Goal: Task Accomplishment & Management: Complete application form

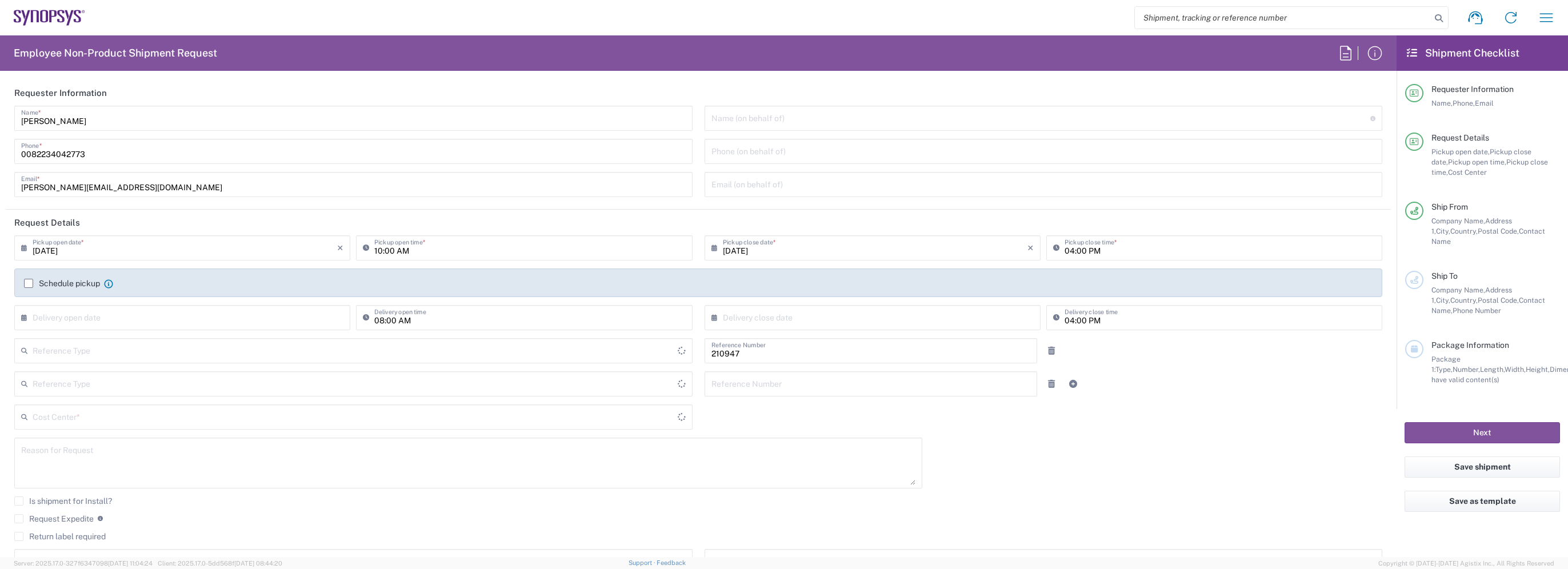
type input "Department"
type input "Delivered at Place"
type input "KR02, WWS, Ord Admin 210947"
type input "Gyeonggi-do"
type input "[GEOGRAPHIC_DATA]"
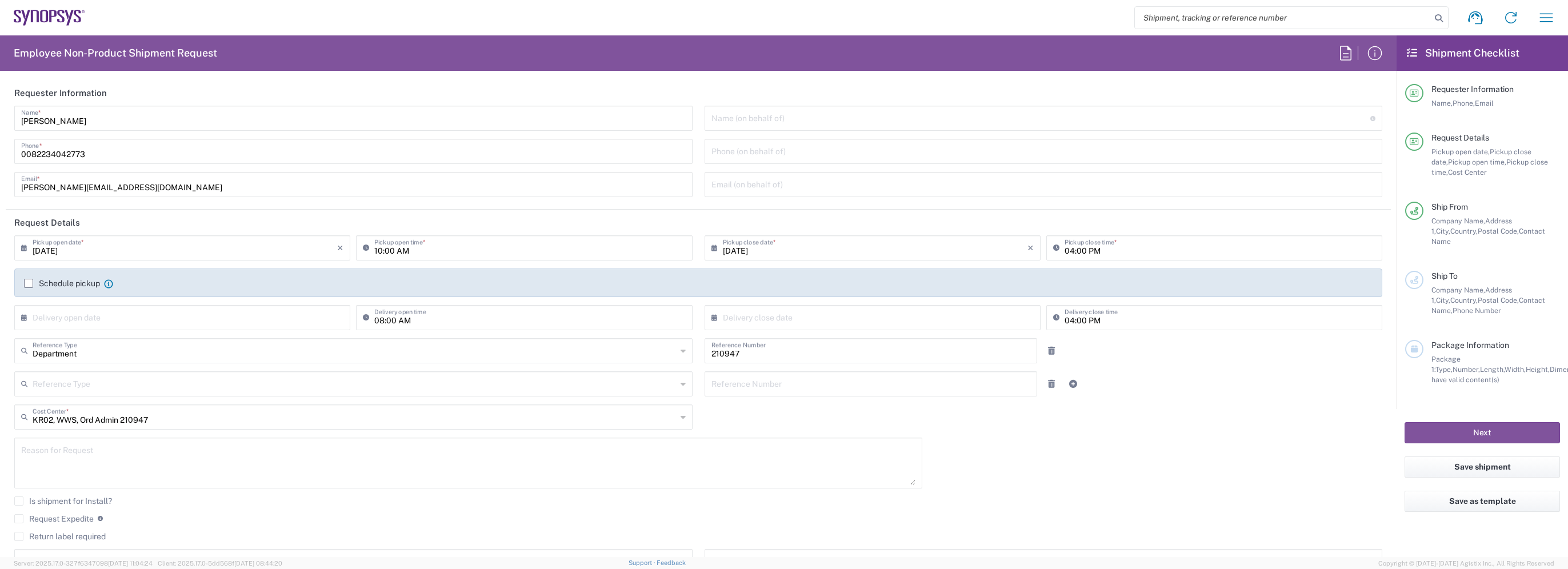
type input "South Korea"
type input "Seoul KR02"
click at [782, 121] on input "text" at bounding box center [1041, 118] width 659 height 20
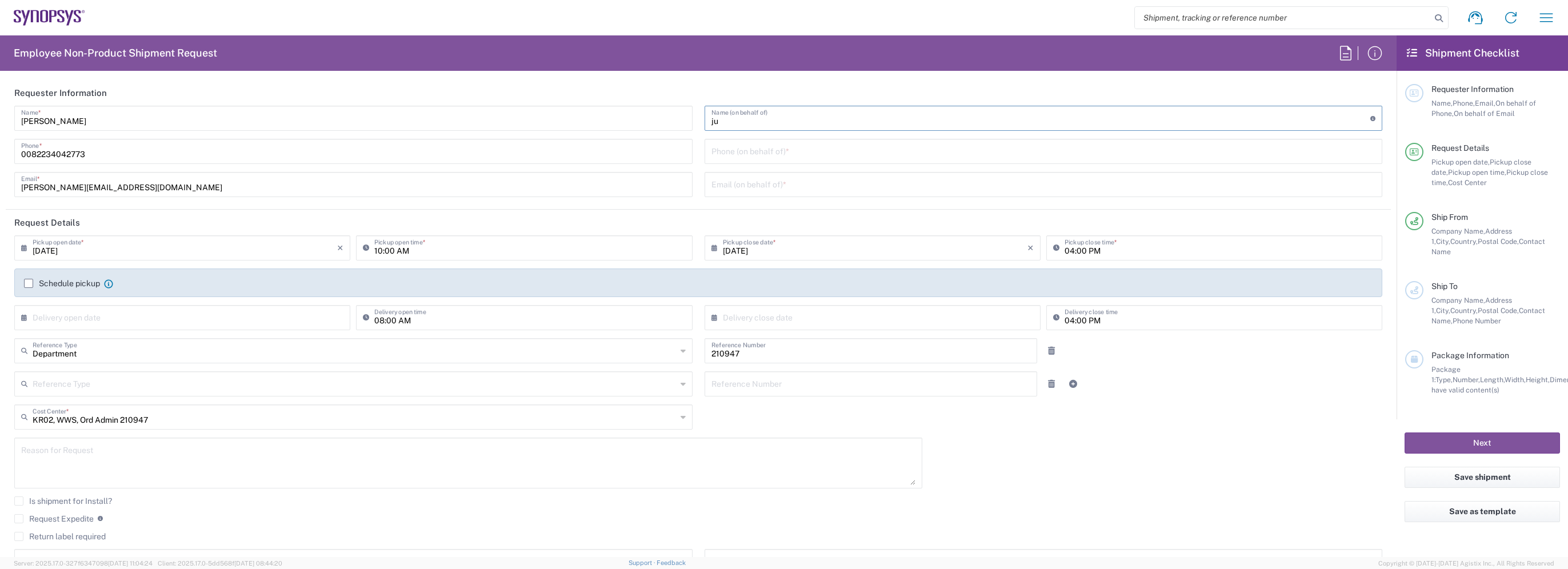
type input "j"
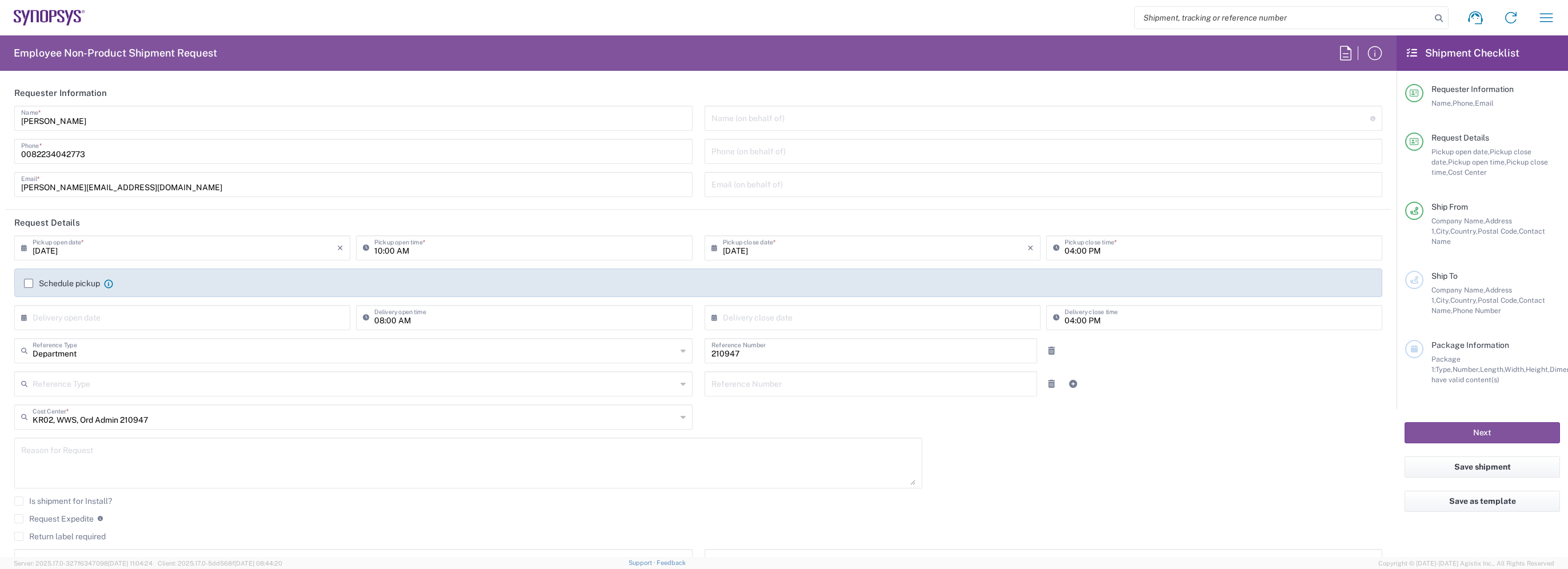
click at [763, 124] on input "text" at bounding box center [1041, 118] width 659 height 20
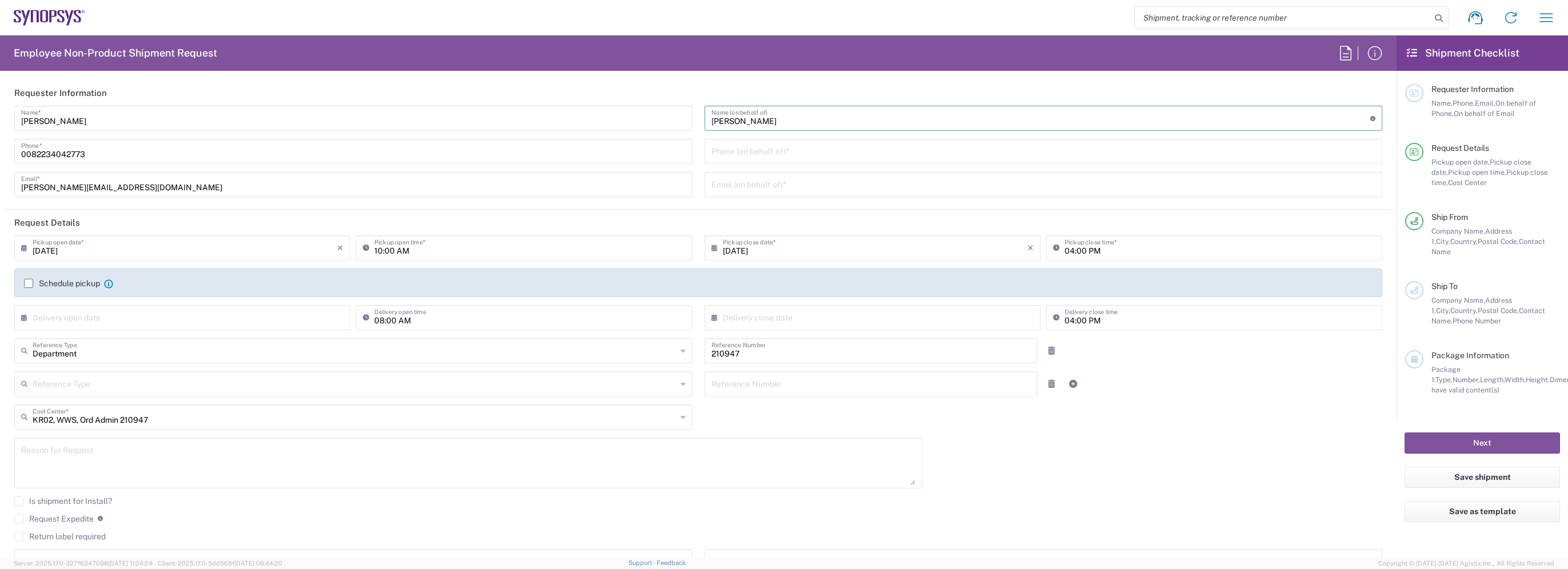
type input "Jungwoo lee"
click at [762, 156] on input "tel" at bounding box center [1043, 150] width 664 height 20
click at [777, 153] on input "0234042773" at bounding box center [1043, 150] width 664 height 20
type input "0234042738"
click at [759, 188] on input "text" at bounding box center [1043, 183] width 664 height 20
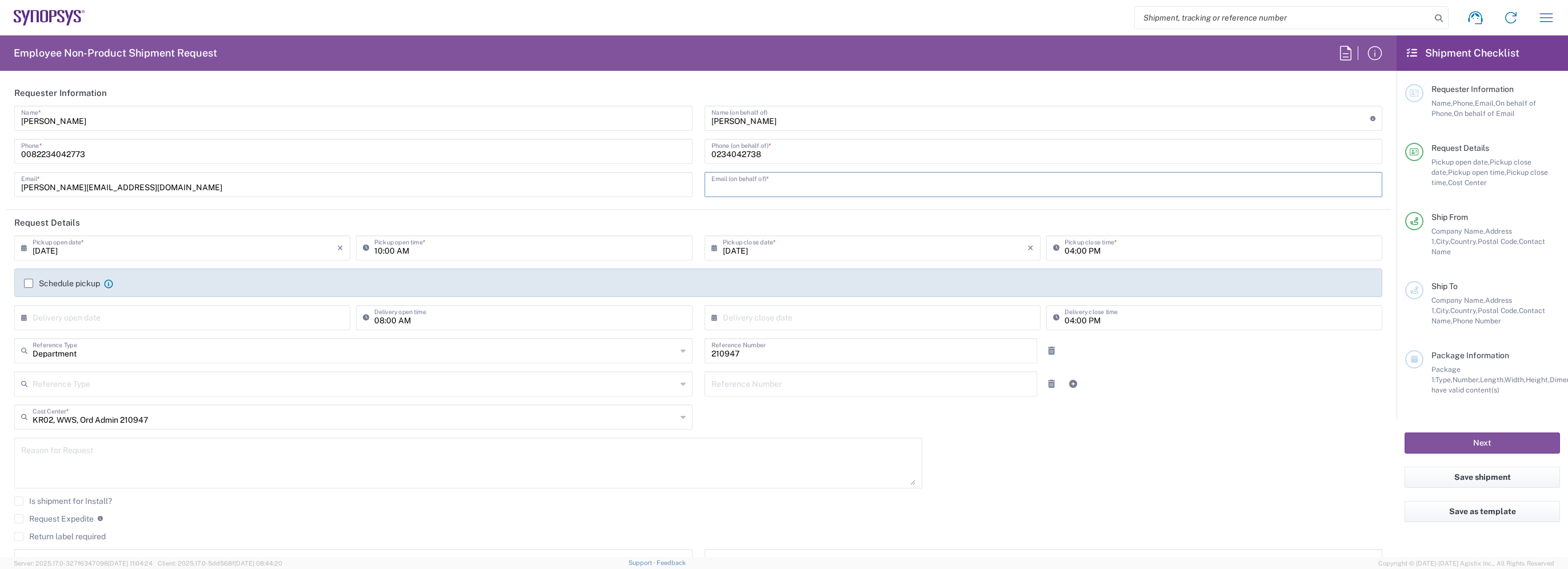
click at [731, 183] on input "text" at bounding box center [1043, 183] width 664 height 20
type input "jungwoo@synopsys.com"
click at [1159, 463] on div "08/20/2025 × Pickup open date * Cancel Apply 10:00 AM Pickup open time * 08/20/…" at bounding box center [698, 410] width 1380 height 349
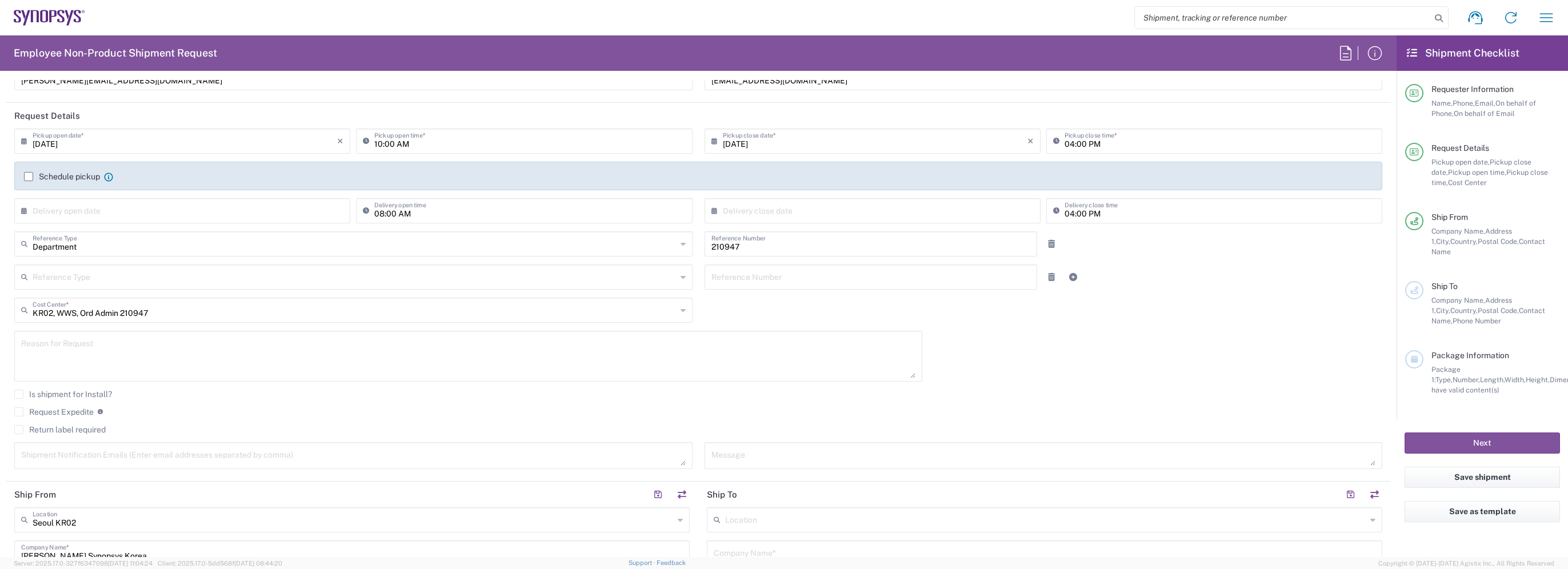
scroll to position [115, 0]
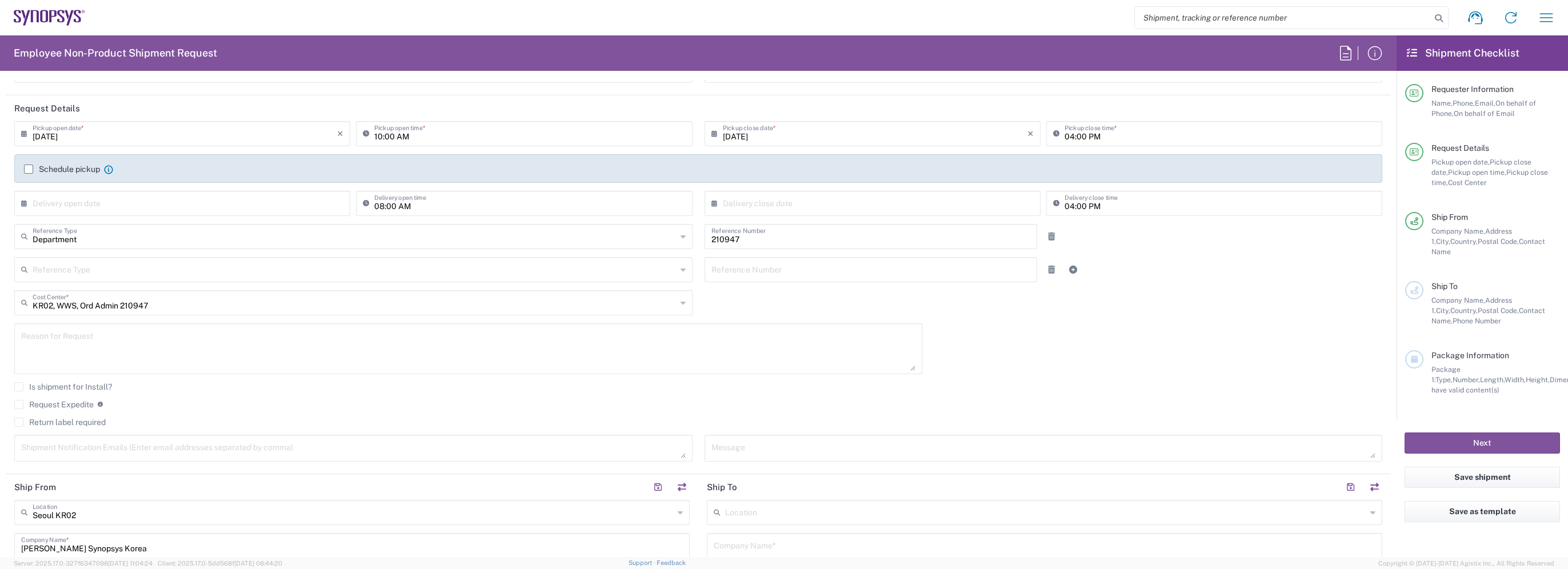
click at [23, 169] on div "Schedule pickup When scheduling a pickup please be sure to meet the following c…" at bounding box center [698, 173] width 1361 height 18
click at [30, 173] on div "Schedule pickup When scheduling a pickup please be sure to meet the following c…" at bounding box center [68, 169] width 89 height 10
click at [29, 168] on label "Schedule pickup" at bounding box center [62, 168] width 76 height 9
click at [29, 169] on input "Schedule pickup" at bounding box center [29, 169] width 0 height 0
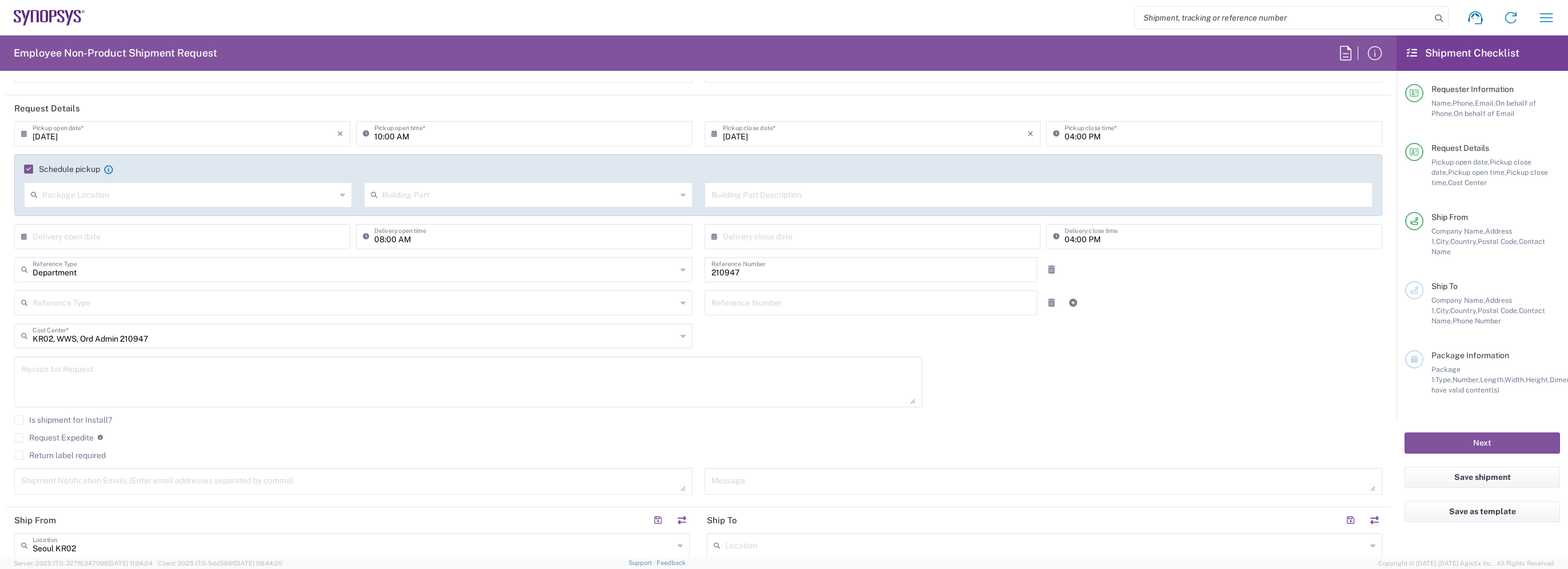
click at [175, 247] on div "× Delivery open date" at bounding box center [181, 236] width 336 height 25
click at [334, 240] on input "text" at bounding box center [185, 236] width 305 height 20
click at [186, 338] on span "20" at bounding box center [183, 340] width 17 height 16
type input "08/20/2025"
click at [808, 243] on input "text" at bounding box center [876, 236] width 305 height 20
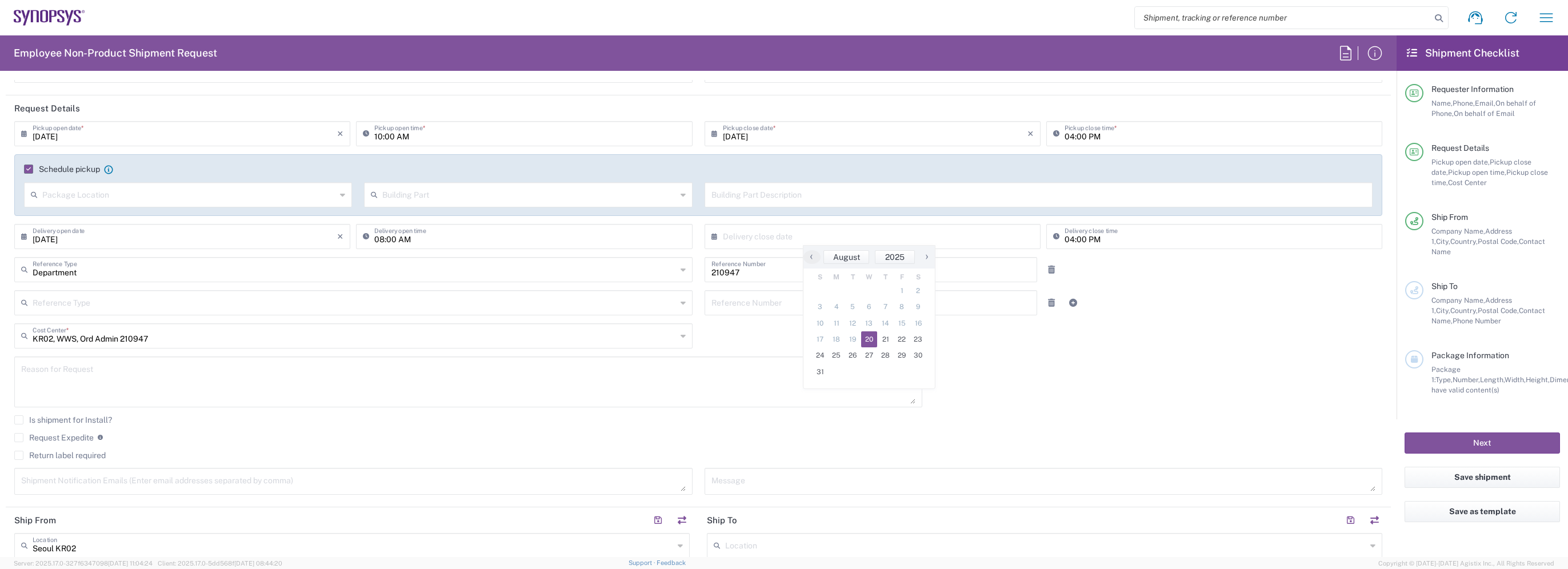
click at [864, 342] on span "20" at bounding box center [870, 340] width 17 height 16
type input "08/20/2025"
click at [1148, 386] on div "08/20/2025 × Pickup open date * Cancel Apply 10:00 AM Pickup open time * 08/20/…" at bounding box center [698, 312] width 1380 height 382
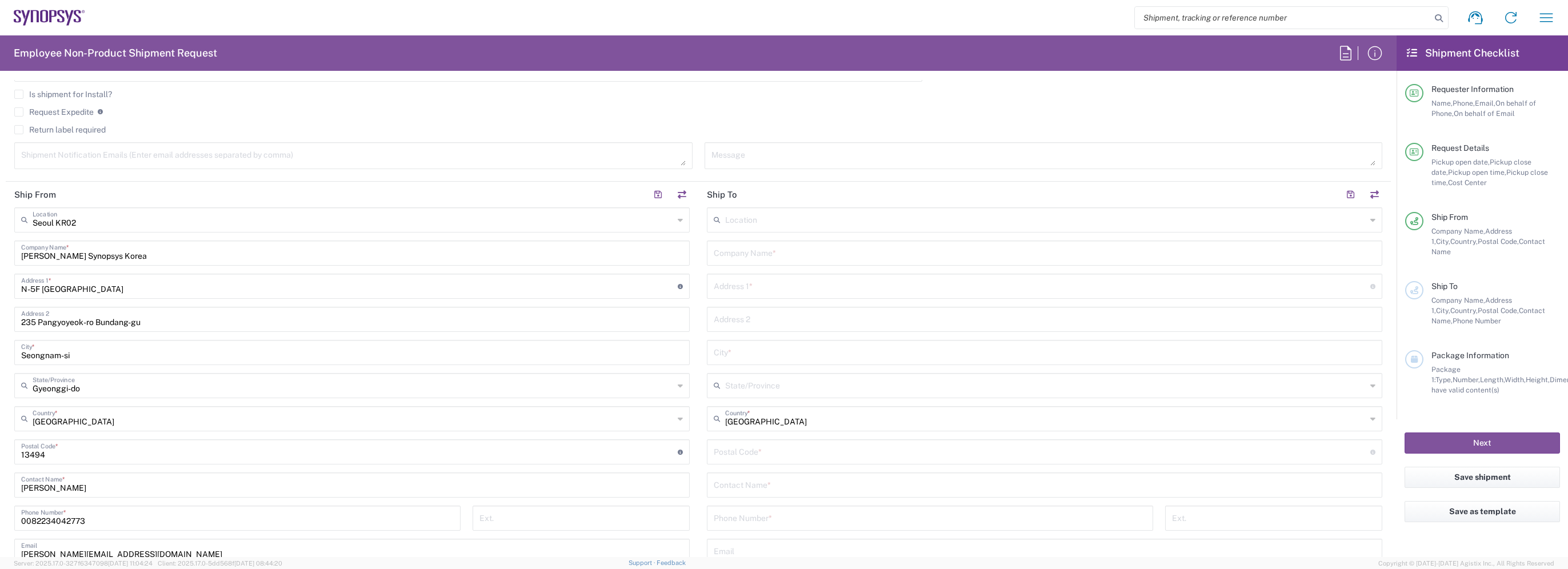
scroll to position [457, 0]
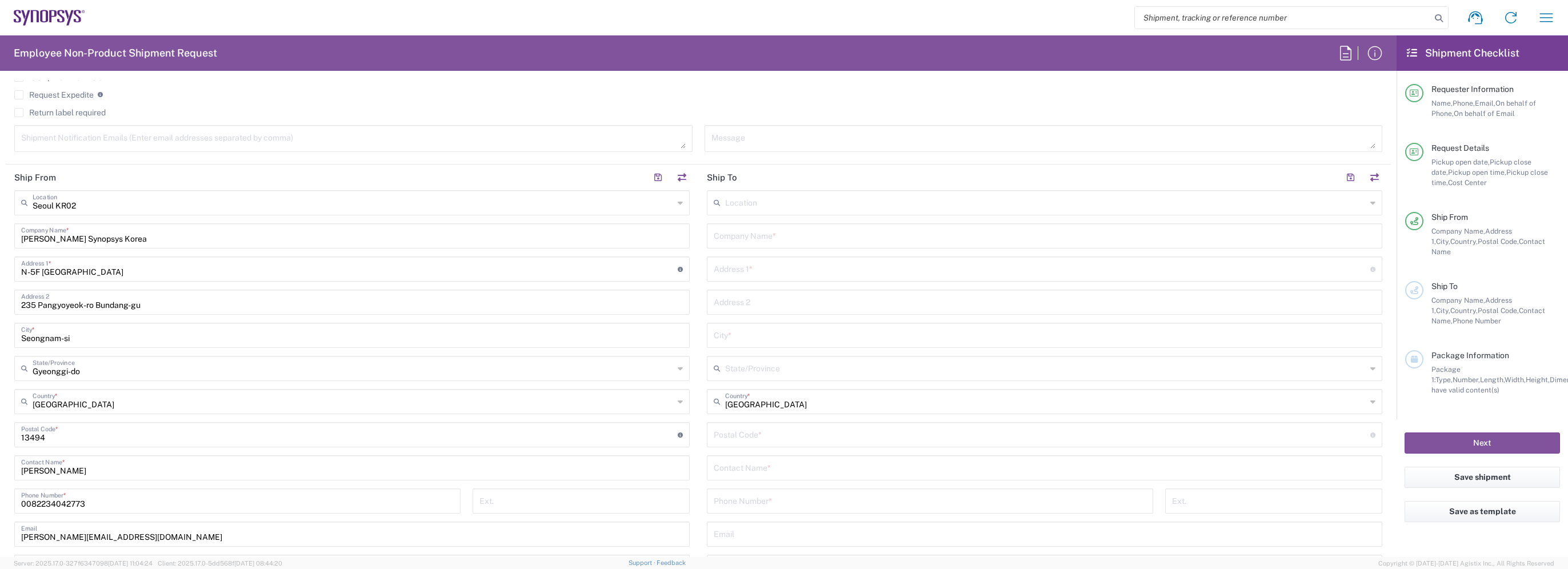
click at [768, 200] on input "text" at bounding box center [1046, 202] width 642 height 20
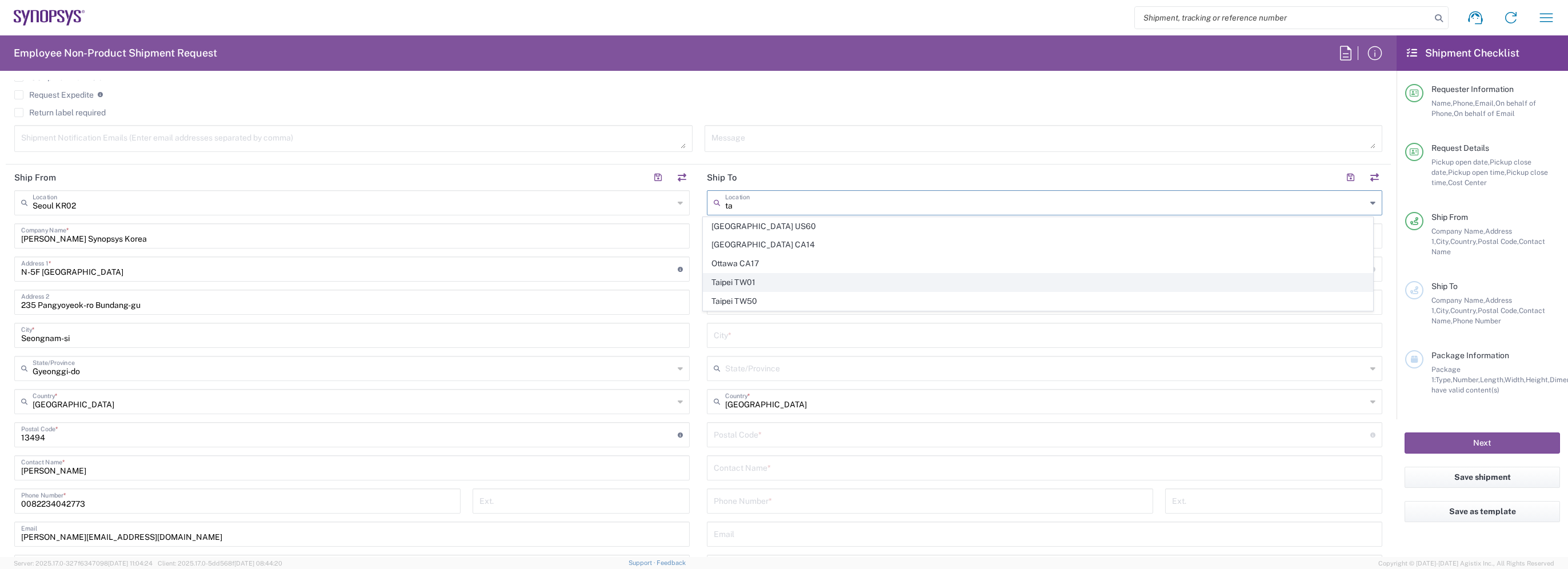
click at [791, 288] on span "Taipei TW01" at bounding box center [1037, 283] width 668 height 18
type input "Taipei TW01"
type input "Synopsys Taipei TW01"
type input "Rm3108 31F 333 Section 1 Keelung Rd"
type input "Taipei"
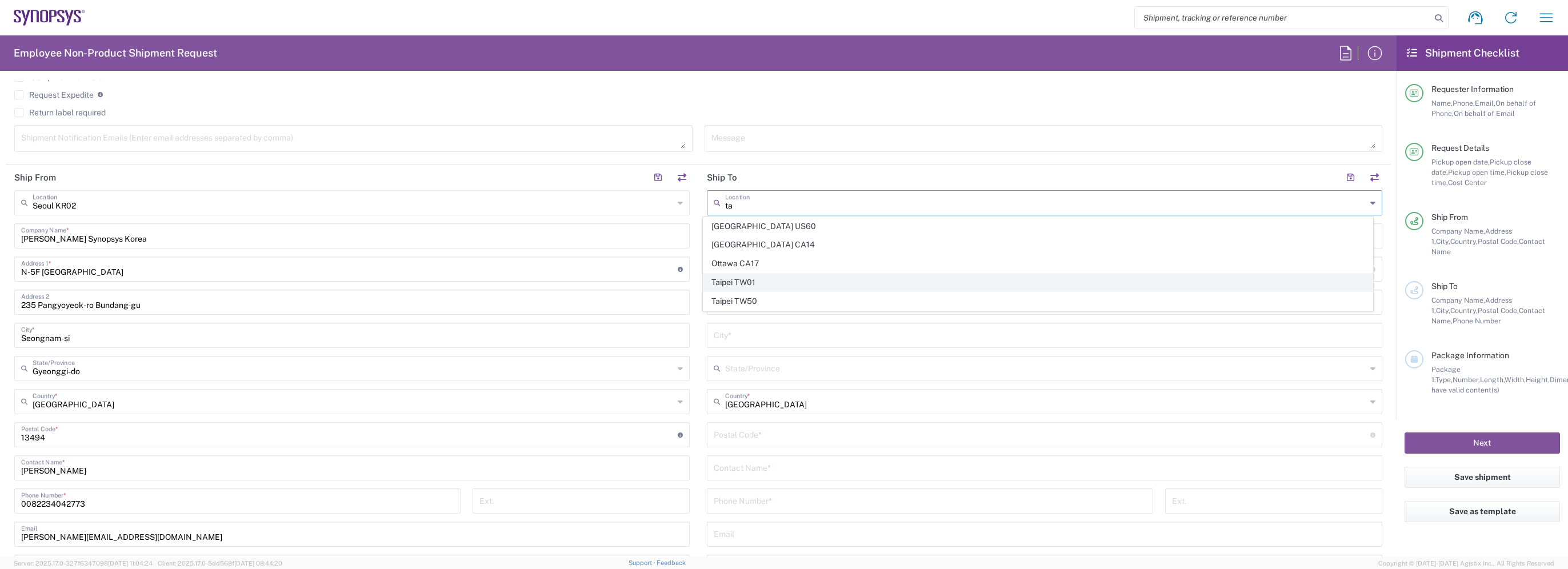
type input "Taiwan"
type input "110"
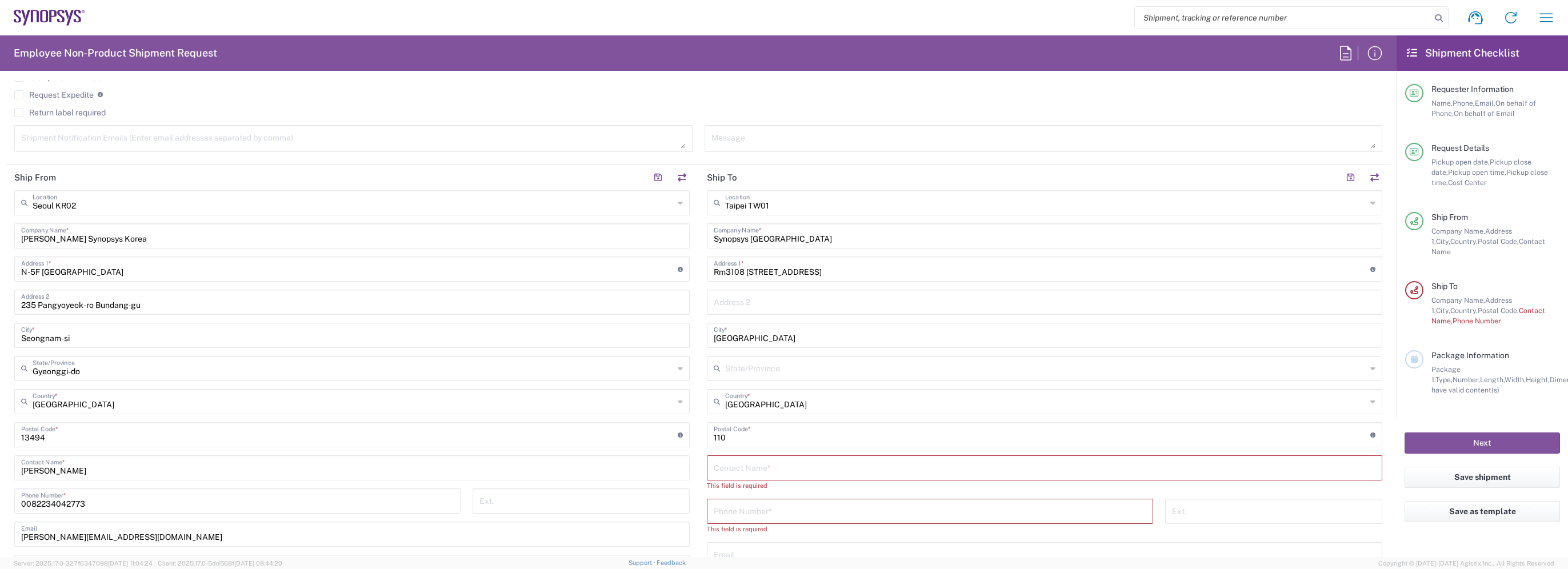
click at [759, 466] on input "text" at bounding box center [1045, 467] width 661 height 20
paste input "Wan-Shan Liao"
type input "Wan-Shan Liao"
click at [775, 503] on input "tel" at bounding box center [930, 500] width 432 height 20
click at [732, 498] on input "tel" at bounding box center [930, 500] width 432 height 20
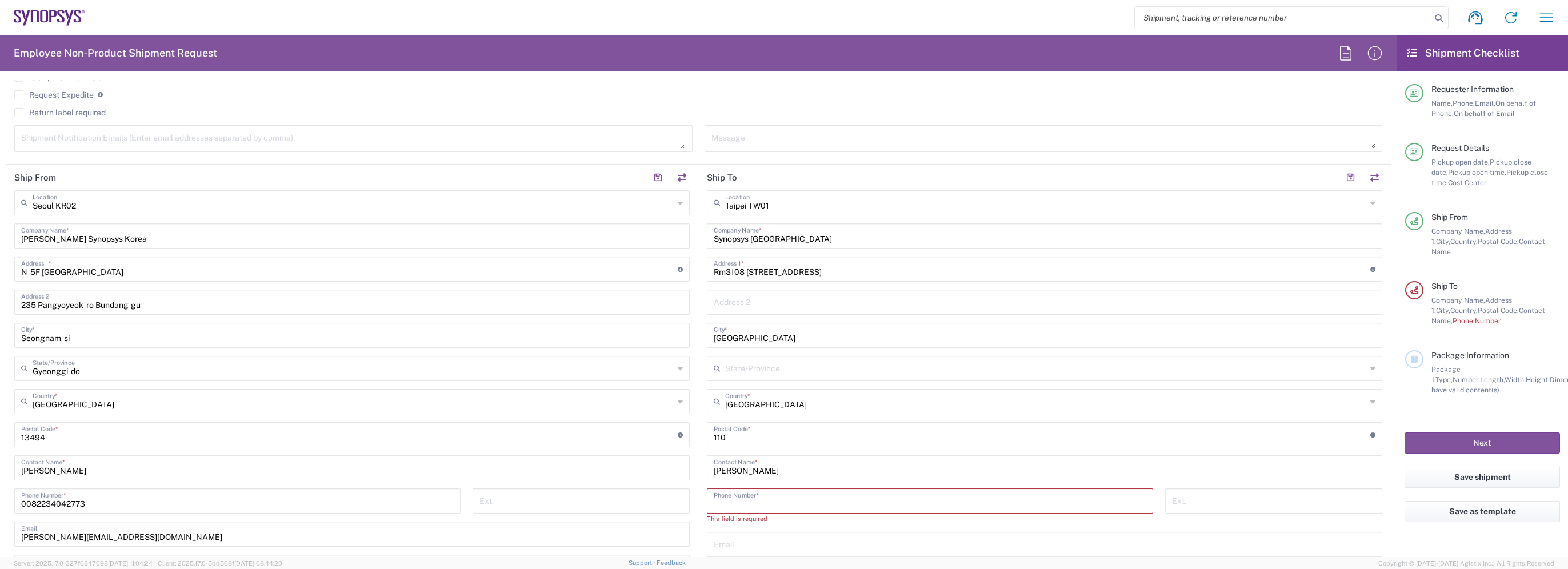
paste input "886237255841"
type input "886237255841"
click at [767, 527] on input "text" at bounding box center [1045, 533] width 661 height 20
paste input "wanshan@synopsys.com"
type input "wanshan@synopsys.com"
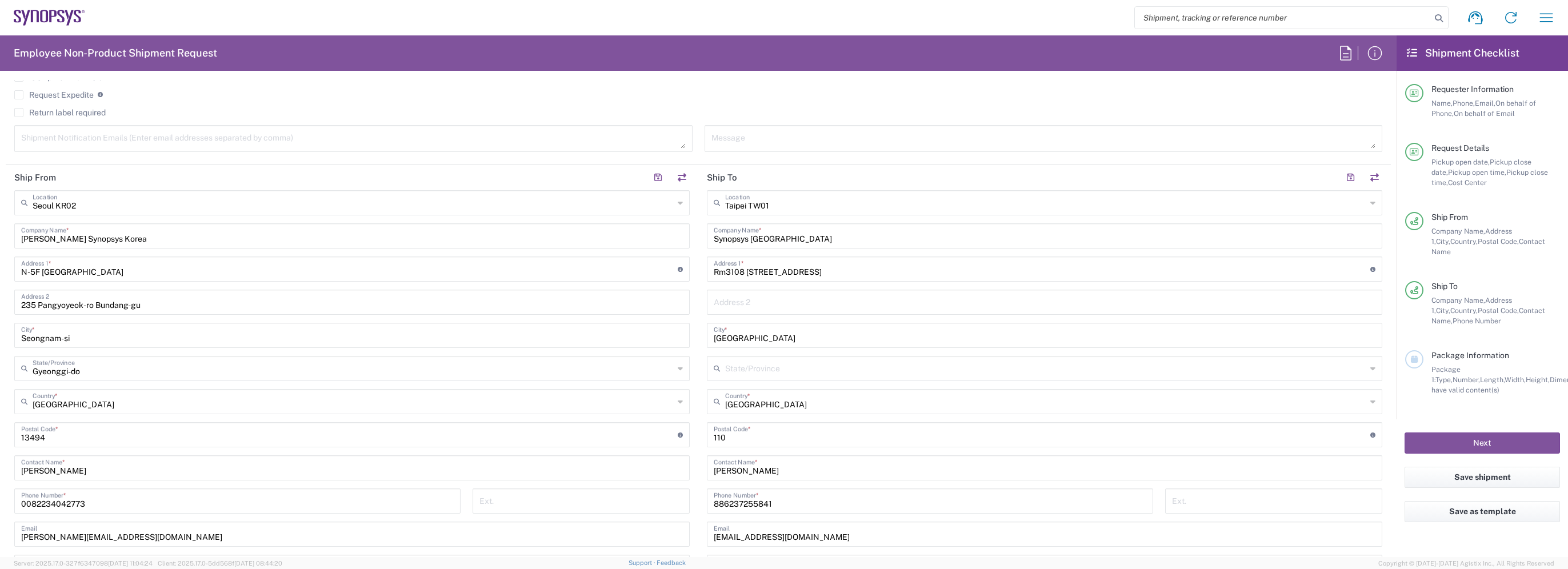
click at [701, 93] on agx-checkbox-control "Request Expedite If expedite is checked you will be unable to rate and book thi…" at bounding box center [697, 95] width 1368 height 10
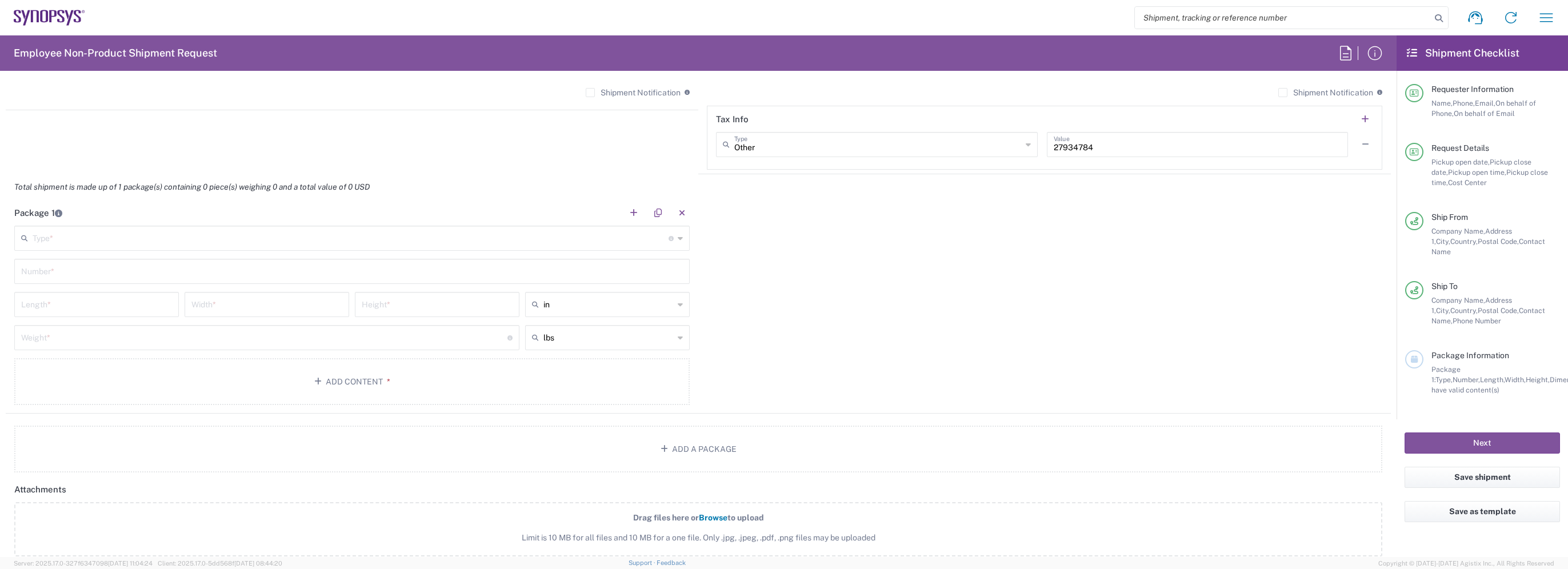
scroll to position [972, 0]
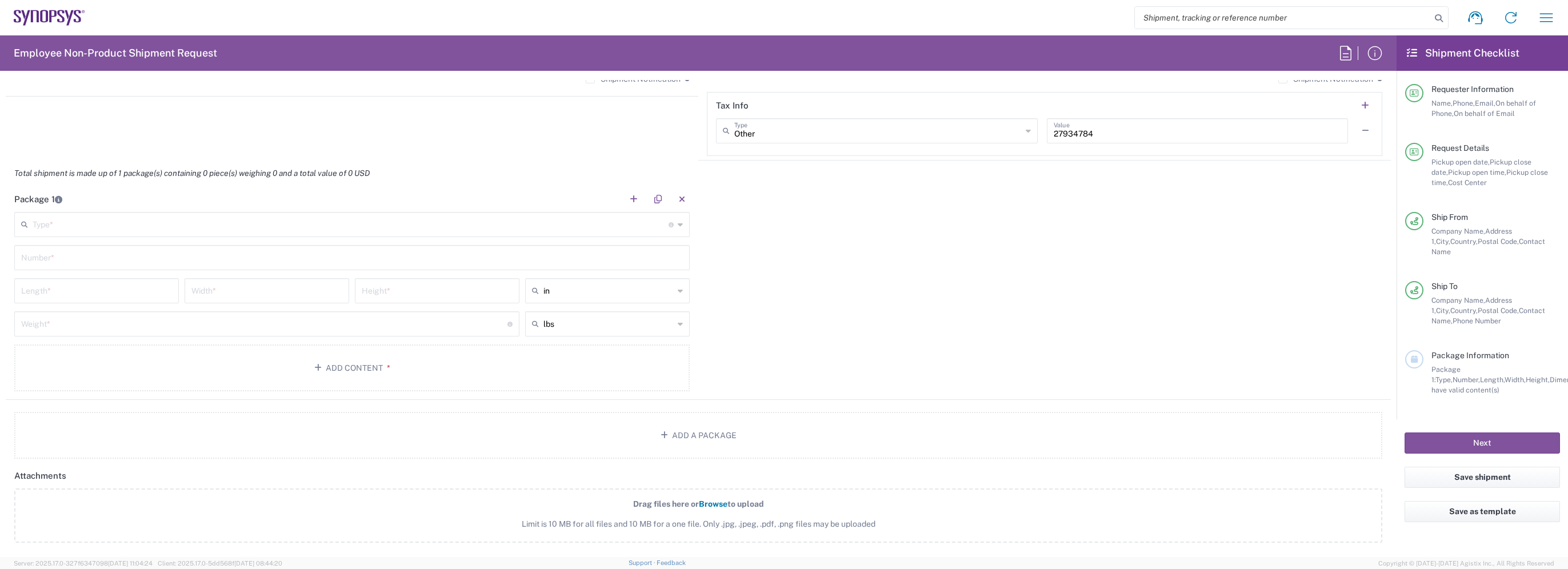
click at [68, 219] on input "text" at bounding box center [351, 224] width 636 height 20
click at [71, 352] on span "Envelope" at bounding box center [349, 357] width 668 height 18
type input "Envelope"
type input "1"
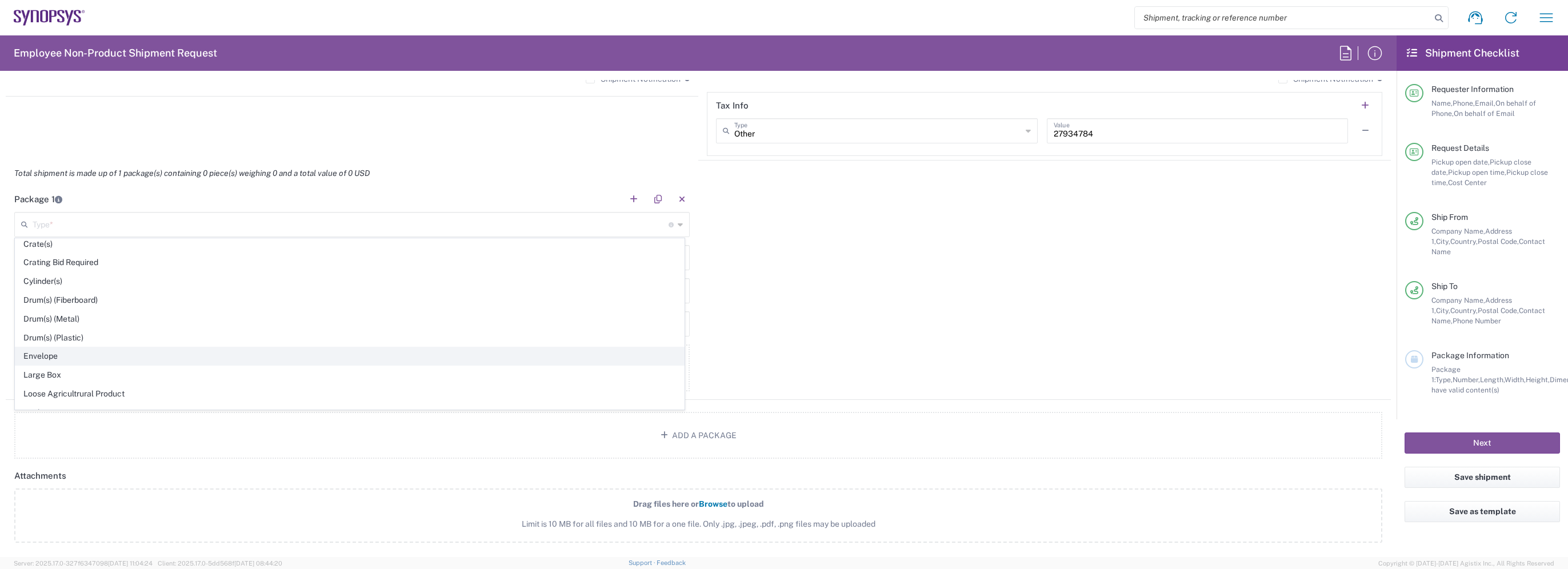
type input "9.5"
type input "12.5"
type input "0.25"
type input "1"
type input "Envelope"
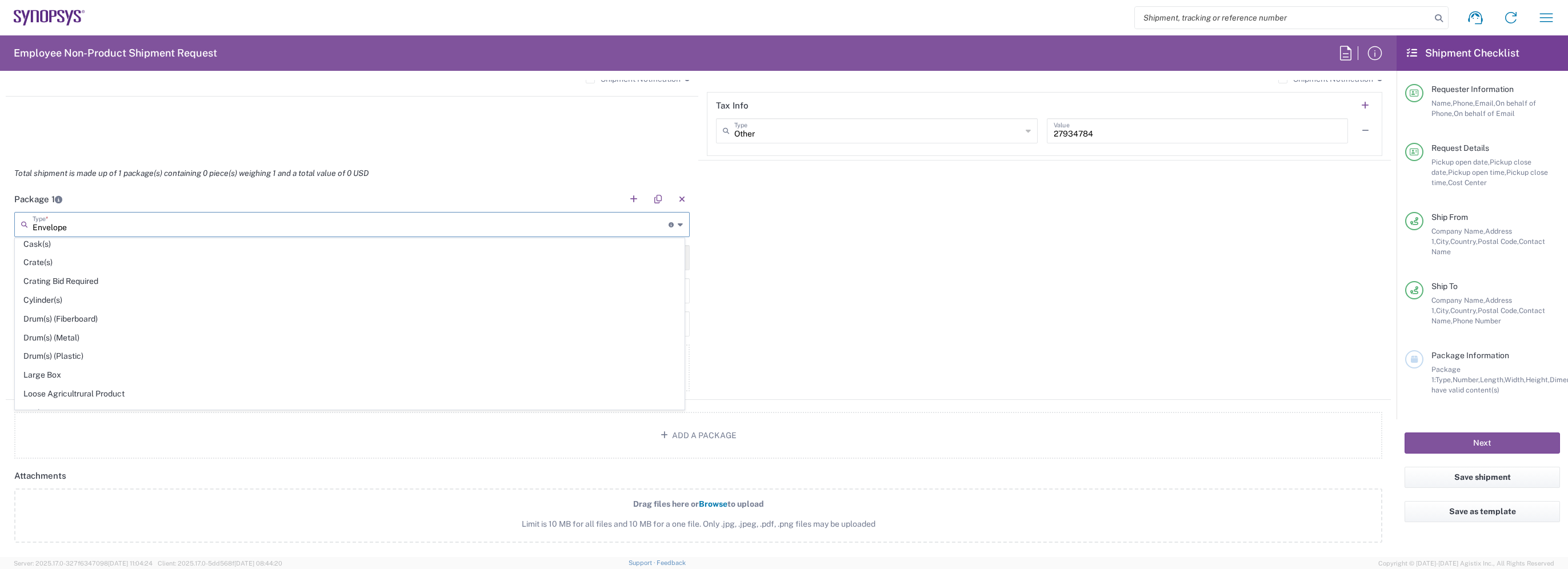
scroll to position [0, 0]
click at [228, 220] on input "Envelope" at bounding box center [351, 224] width 636 height 20
click at [833, 324] on div "Package 1 Envelope Type * Material used to package goods Envelope Bale(s) Baske…" at bounding box center [698, 293] width 1386 height 214
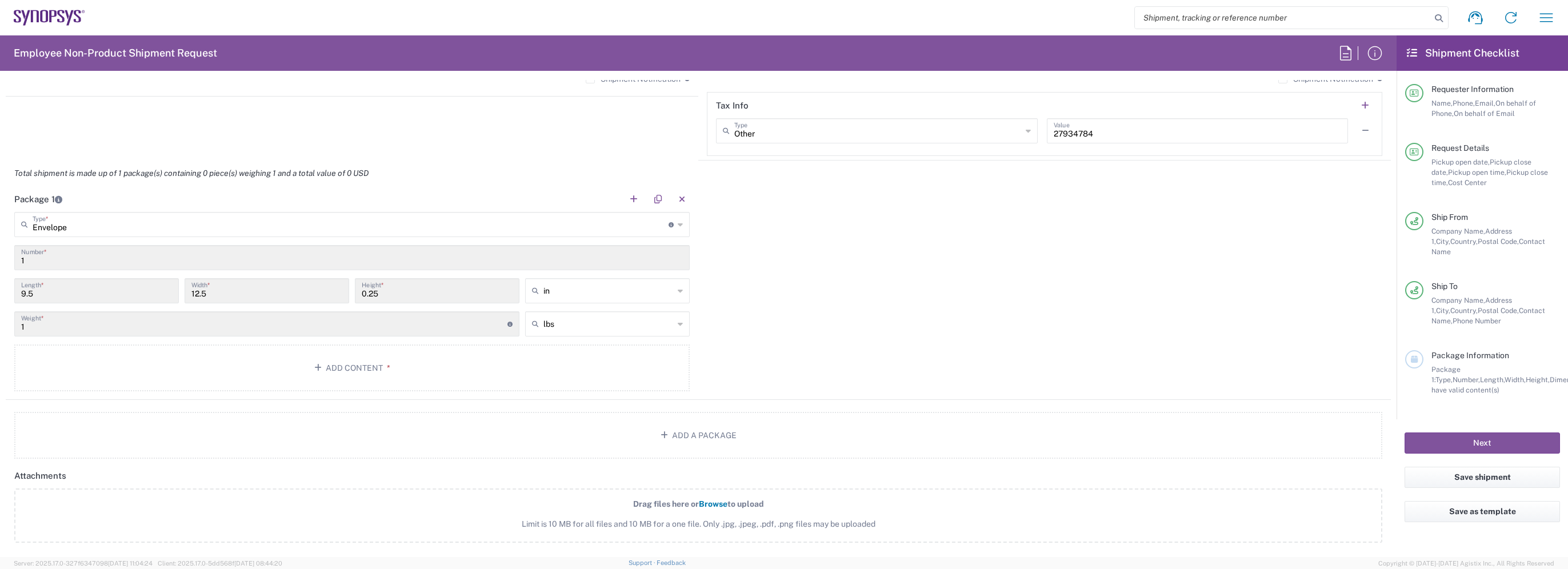
click at [823, 297] on div "Package 1 Envelope Type * Material used to package goods Envelope Bale(s) Baske…" at bounding box center [698, 293] width 1386 height 214
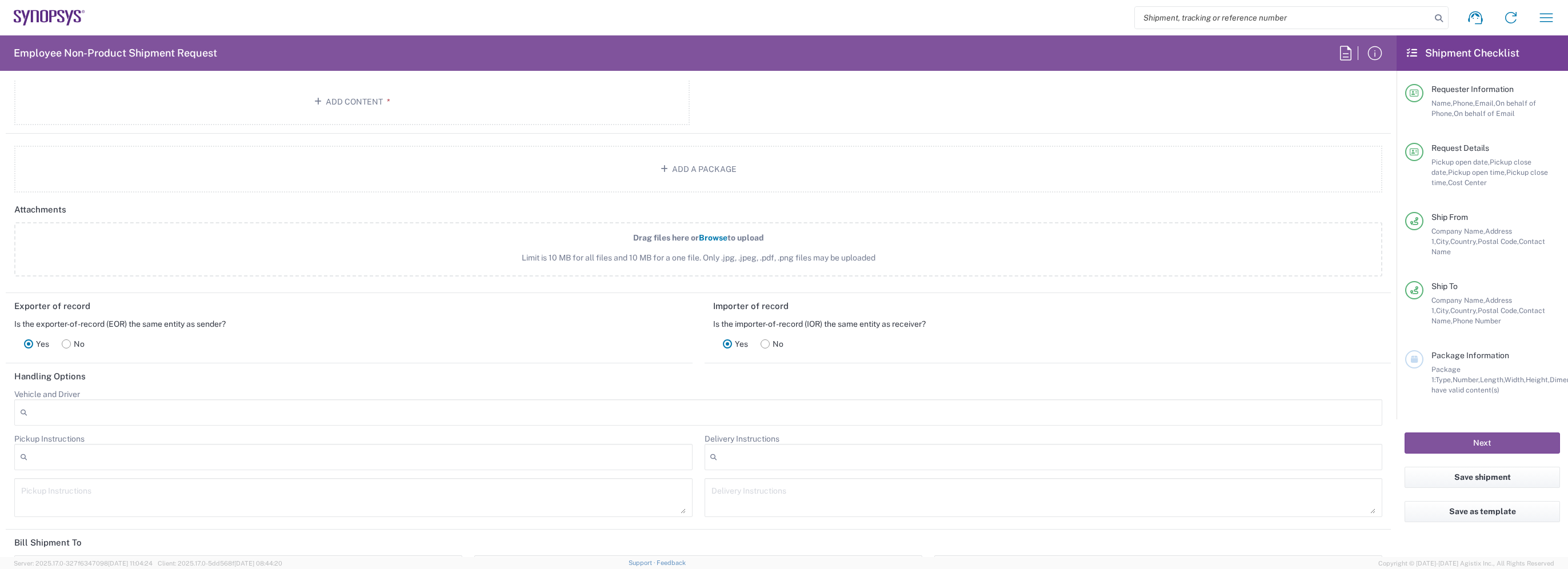
scroll to position [1258, 0]
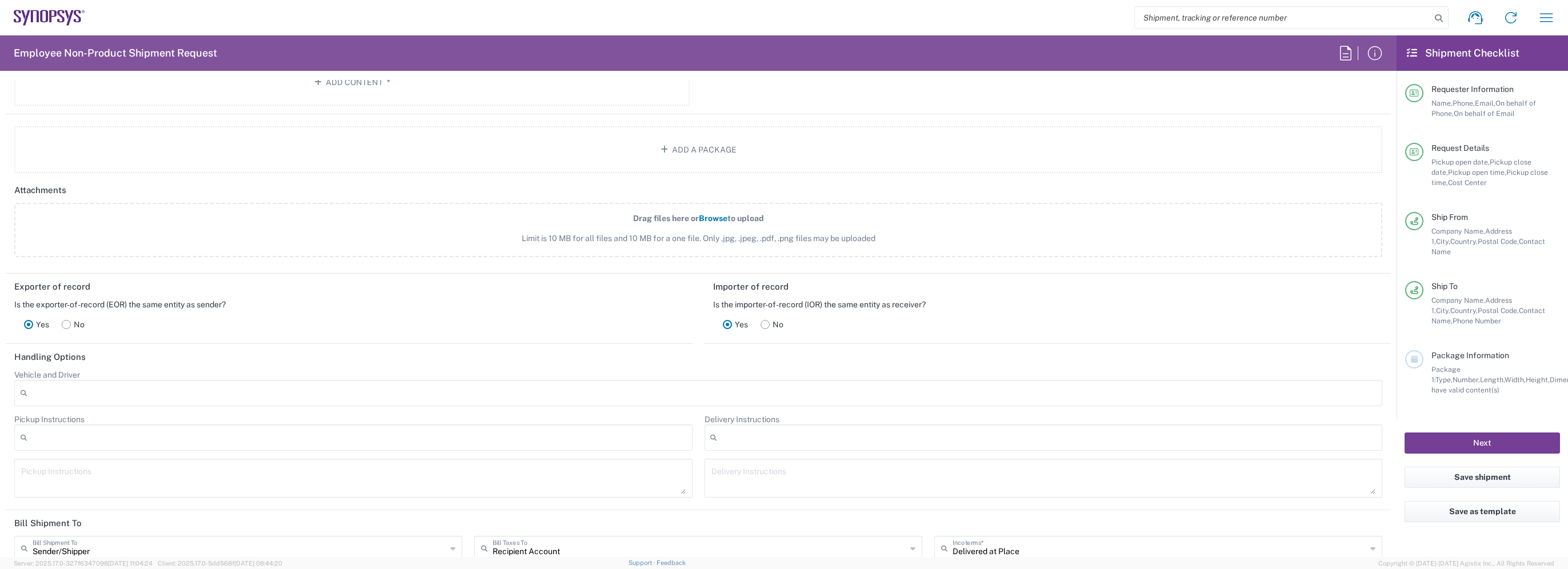
click at [1429, 434] on button "Next" at bounding box center [1482, 442] width 155 height 21
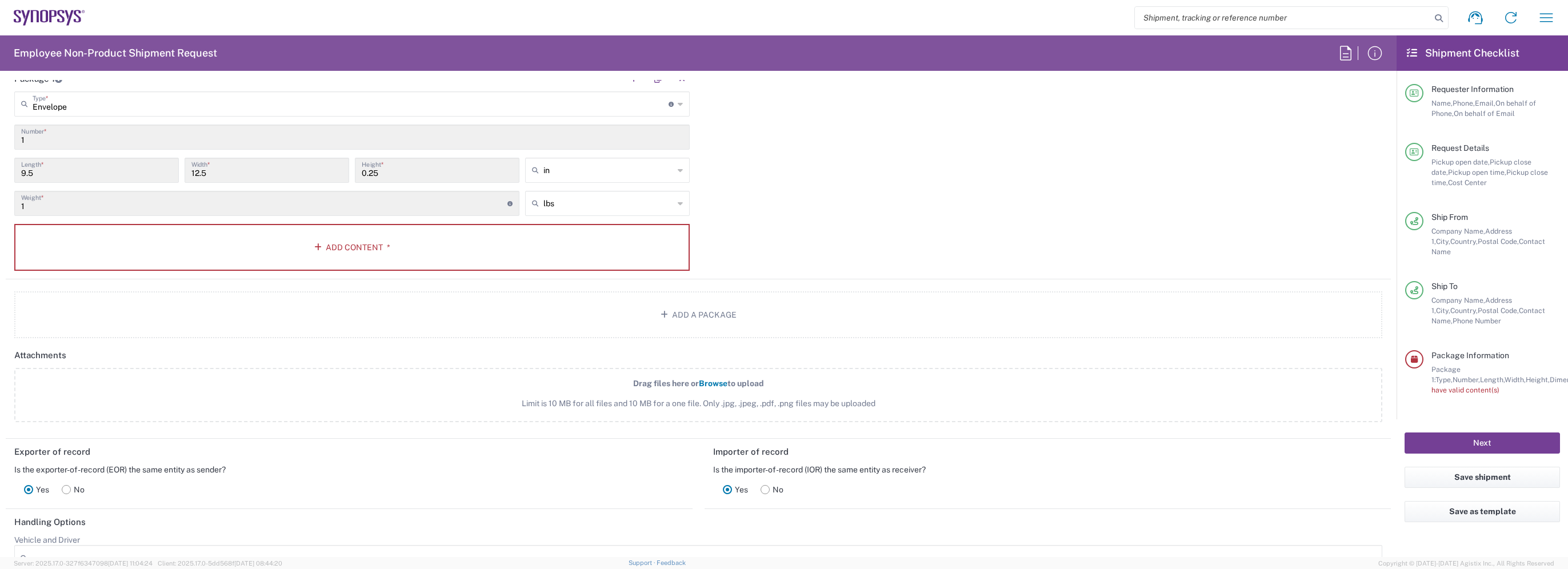
scroll to position [1086, 0]
click at [366, 245] on button "Add Content *" at bounding box center [352, 253] width 675 height 47
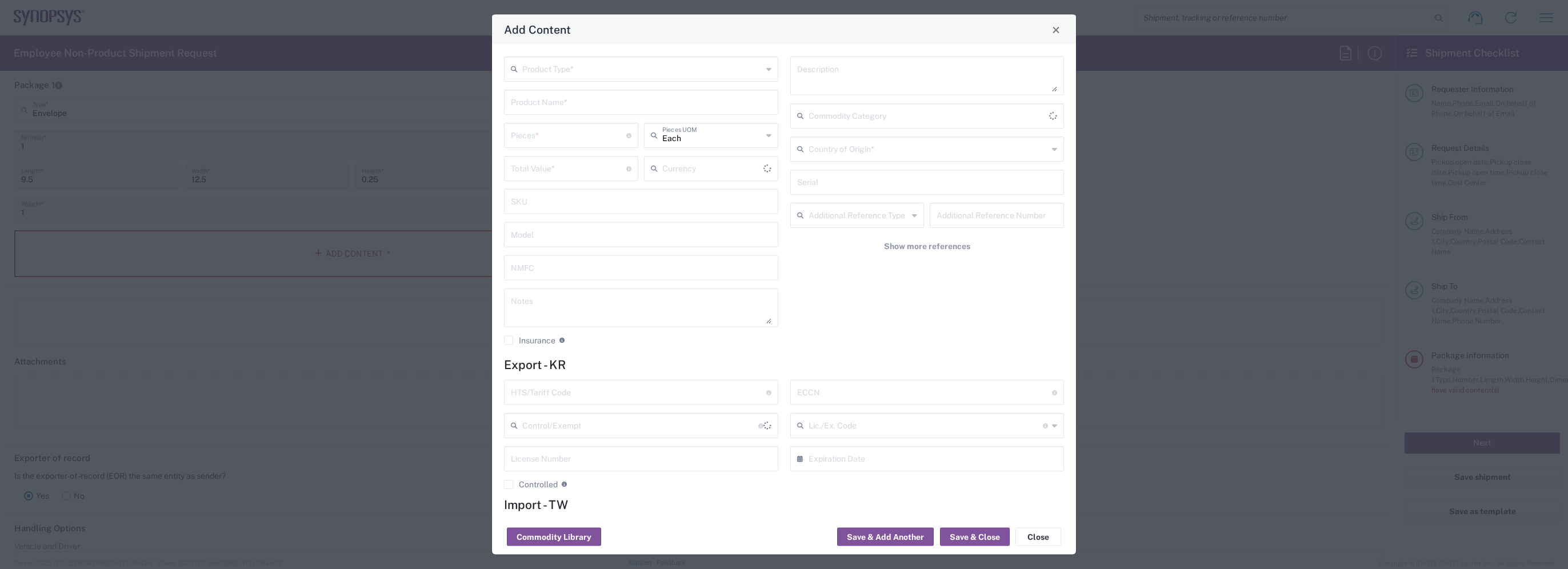
type input "US Dollar"
click at [541, 77] on input "text" at bounding box center [642, 69] width 240 height 20
click at [542, 98] on span "Documents" at bounding box center [639, 94] width 267 height 18
type input "Documents"
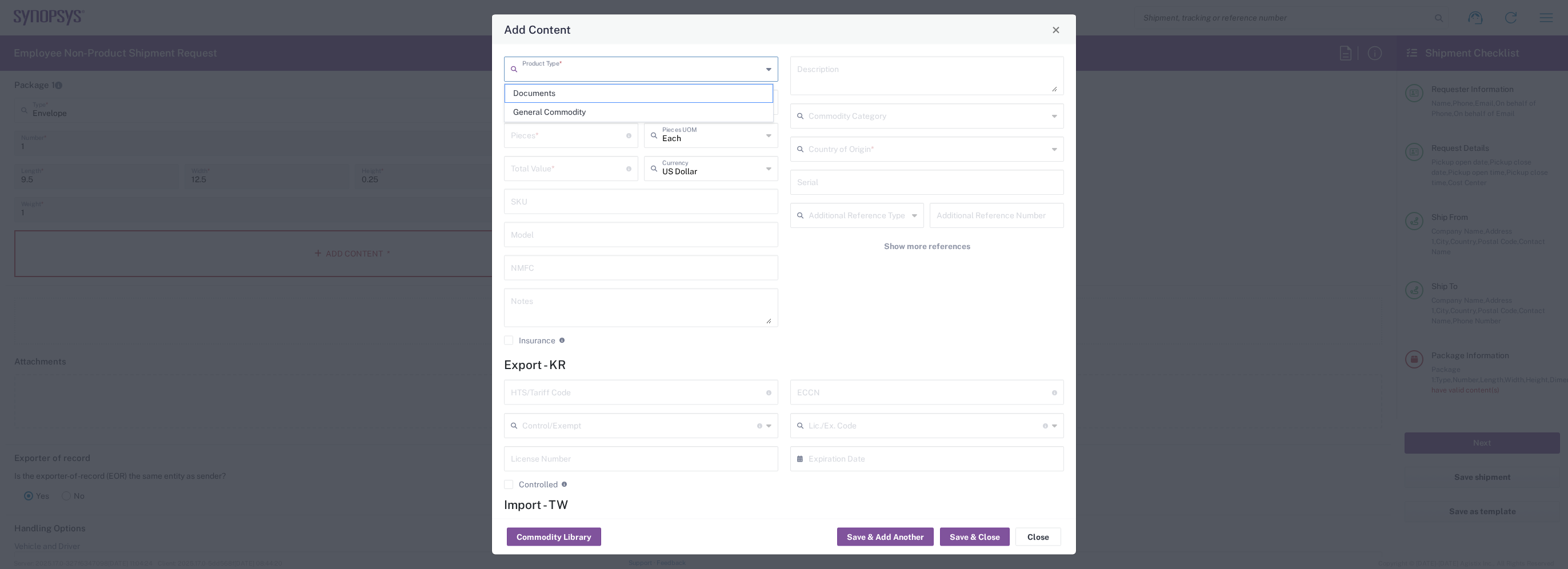
type input "1"
type textarea "Documents"
type input "South Korea"
type input "0000.00.0000"
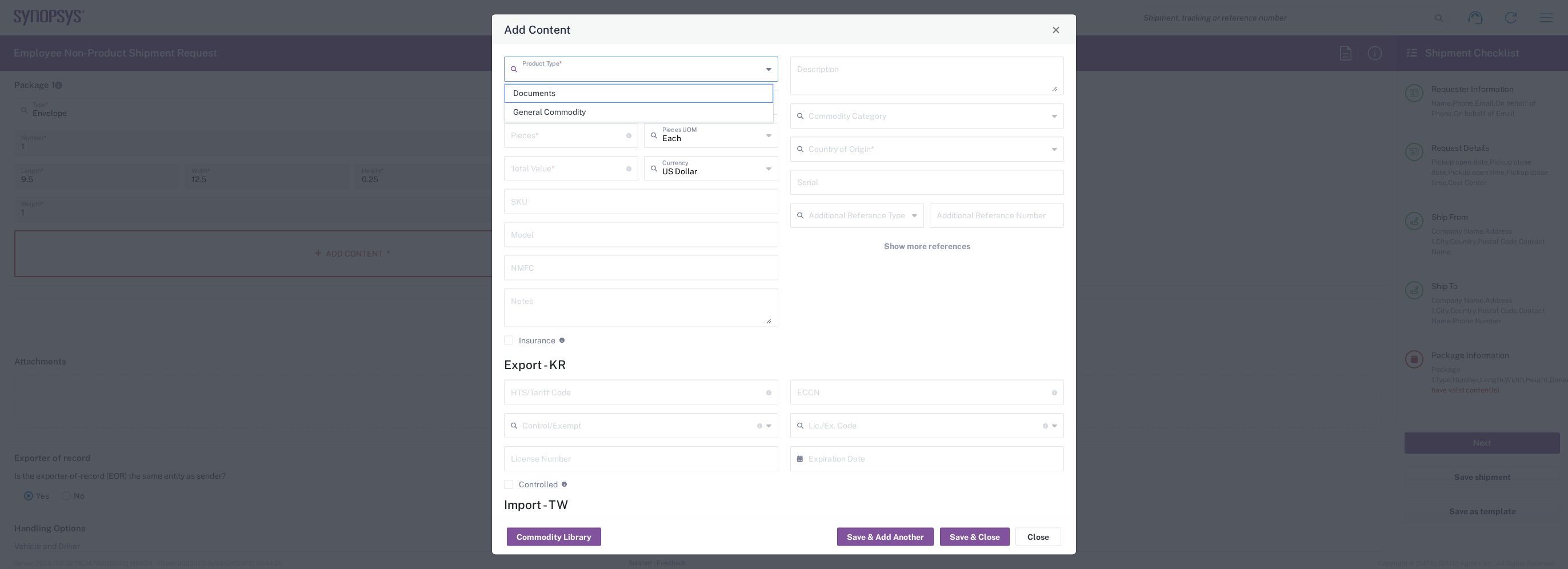
type input "0000.00.0000"
click at [969, 535] on button "Save & Close" at bounding box center [975, 537] width 70 height 18
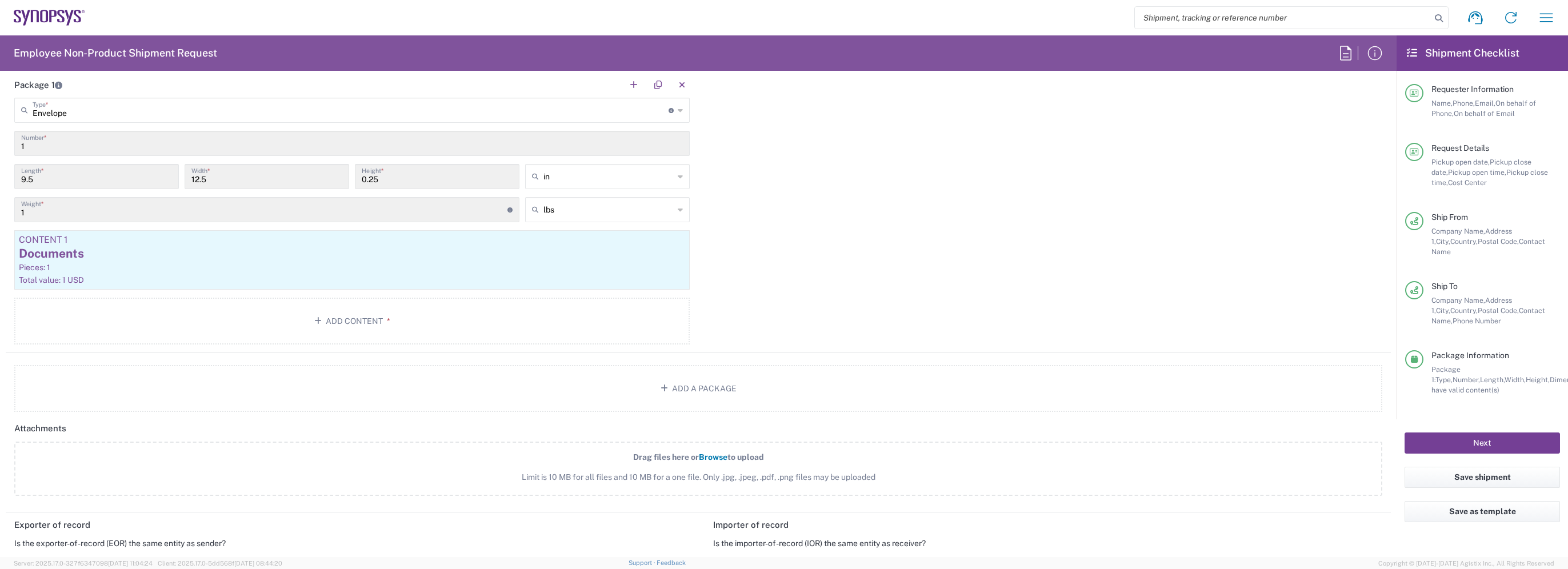
click at [1483, 432] on button "Next" at bounding box center [1482, 442] width 155 height 21
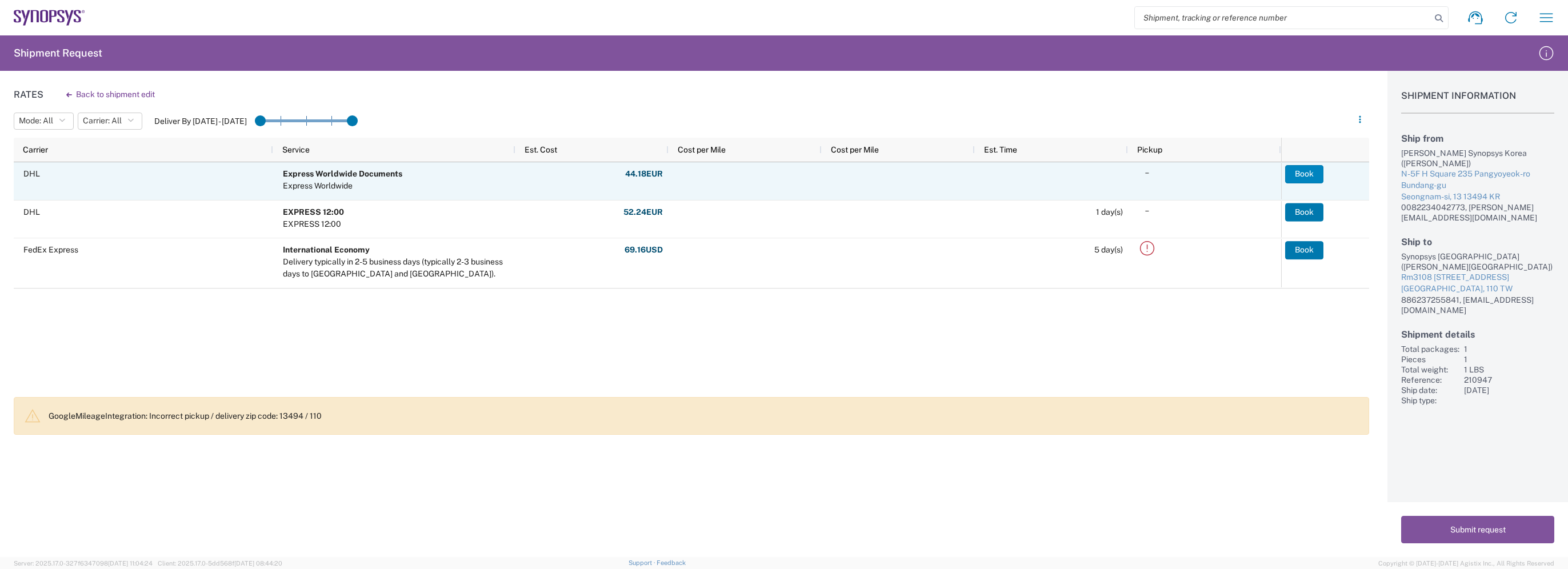
click at [1300, 169] on button "Book" at bounding box center [1304, 174] width 38 height 18
